Goal: Transaction & Acquisition: Purchase product/service

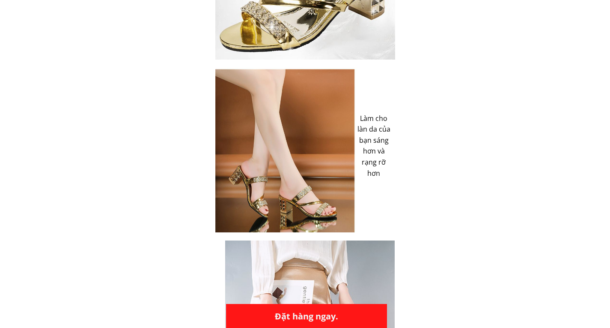
scroll to position [1260, 0]
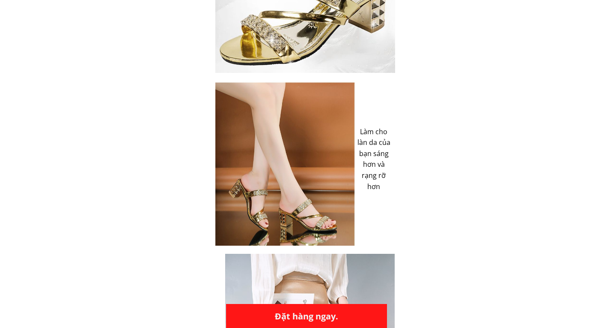
click at [328, 139] on div at bounding box center [305, 159] width 180 height 173
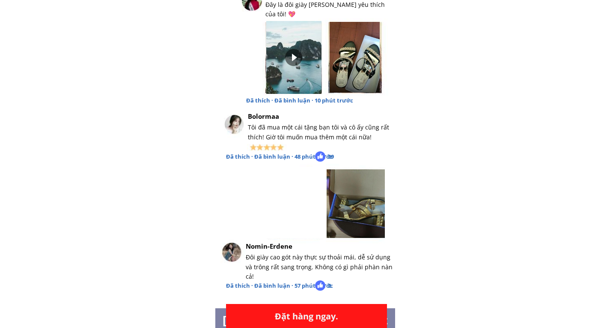
scroll to position [2937, 0]
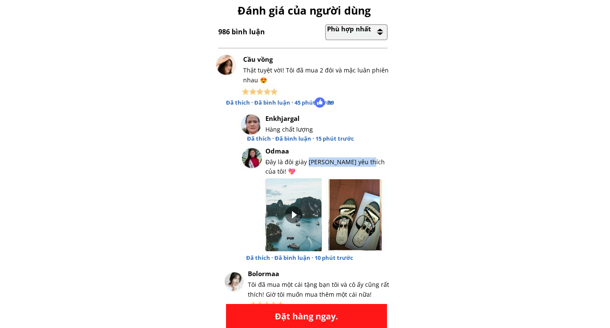
drag, startPoint x: 310, startPoint y: 159, endPoint x: 372, endPoint y: 159, distance: 61.7
click at [367, 159] on font "Đây là đôi giày [PERSON_NAME] yêu thích của tôi! 💖" at bounding box center [325, 167] width 119 height 18
click at [376, 159] on font "Đây là đôi giày [PERSON_NAME] yêu thích của tôi! 💖" at bounding box center [325, 167] width 119 height 18
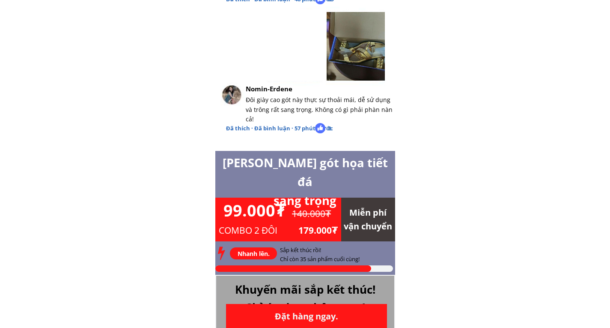
scroll to position [3094, 0]
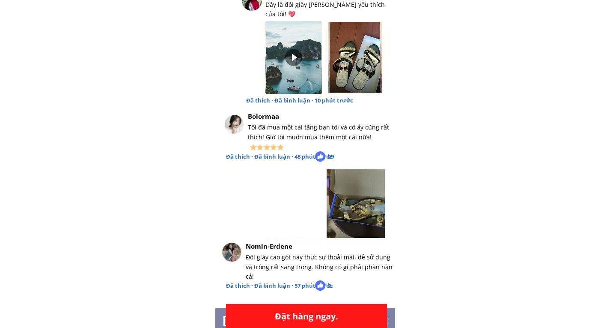
click at [361, 200] on div at bounding box center [356, 203] width 58 height 69
click at [358, 59] on div at bounding box center [355, 57] width 52 height 71
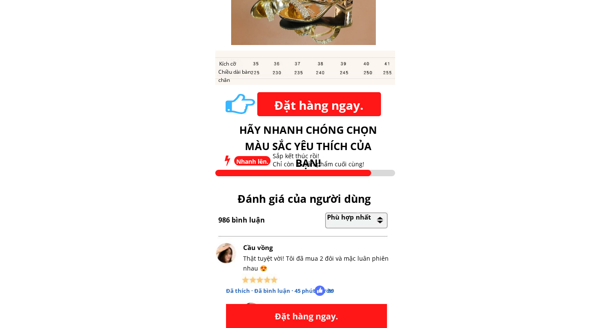
scroll to position [2612, 0]
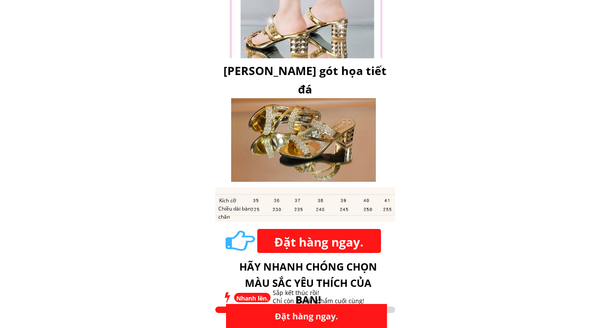
click at [346, 237] on font "Đặt hàng ngay." at bounding box center [319, 241] width 89 height 16
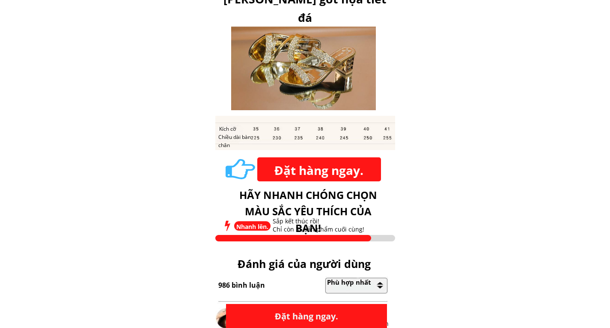
scroll to position [2726, 0]
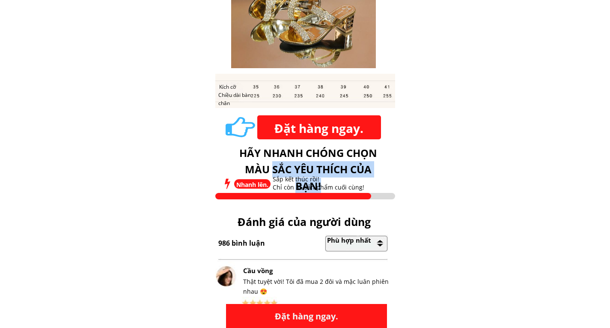
click at [262, 157] on div "Đặt hàng ngay. Hãy nhanh chóng chọn màu sắc yêu thích của bạn! Sắp kết thúc rồi…" at bounding box center [305, 154] width 180 height 93
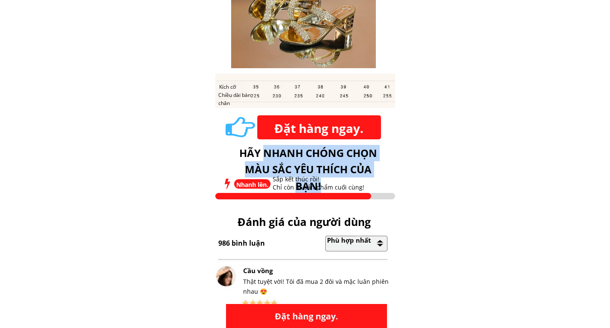
click at [263, 155] on font "Hãy nhanh chóng chọn màu sắc yêu thích của bạn!" at bounding box center [308, 169] width 138 height 47
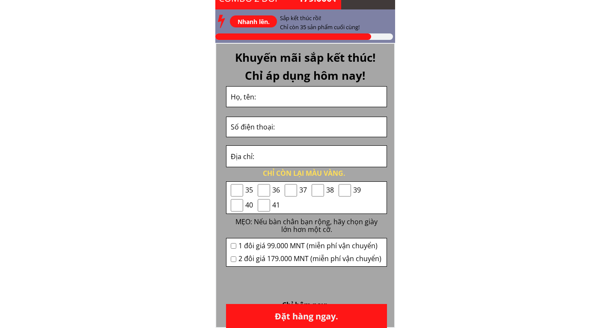
scroll to position [3326, 0]
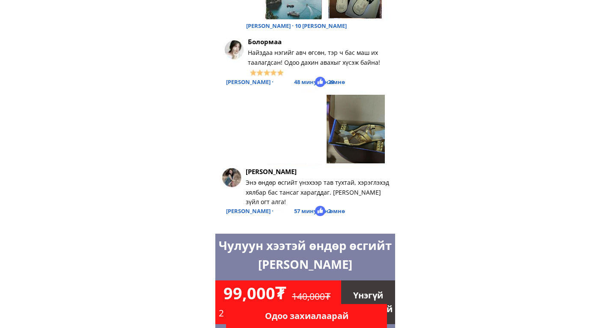
scroll to position [3326, 0]
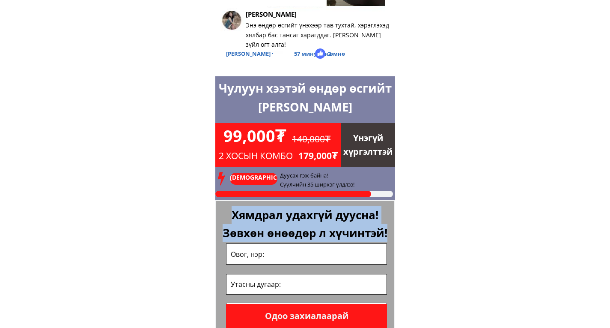
drag, startPoint x: 388, startPoint y: 233, endPoint x: 222, endPoint y: 208, distance: 168.4
click at [222, 208] on h1 "Хямдрал удахгүй дуусна! Зөвхөн өнөөдөр л хүчинтэй!" at bounding box center [305, 224] width 168 height 36
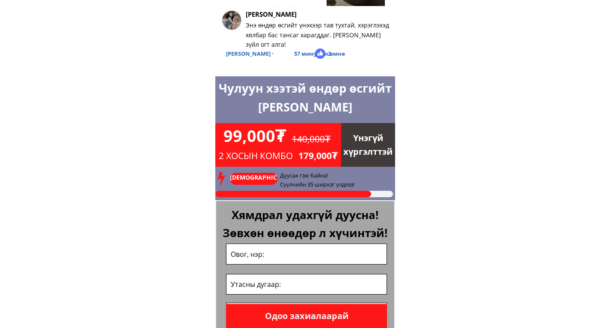
click at [248, 139] on h1 "99,000₮" at bounding box center [299, 136] width 151 height 26
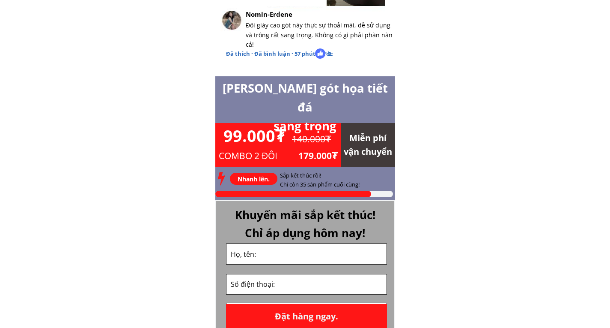
scroll to position [3012, 0]
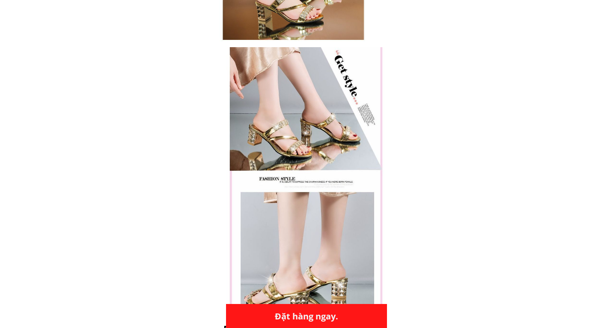
scroll to position [3483, 0]
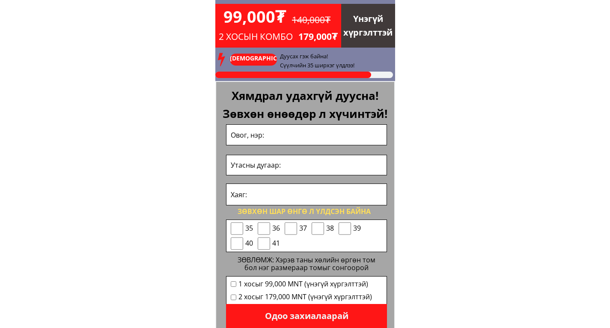
scroll to position [3483, 0]
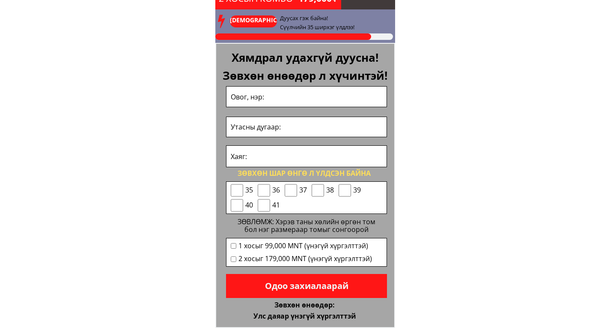
click at [384, 283] on p "Одоо захиалаарай" at bounding box center [306, 286] width 161 height 24
click at [374, 284] on p "Одоо захиалаарай" at bounding box center [306, 286] width 161 height 24
